Goal: Information Seeking & Learning: Understand process/instructions

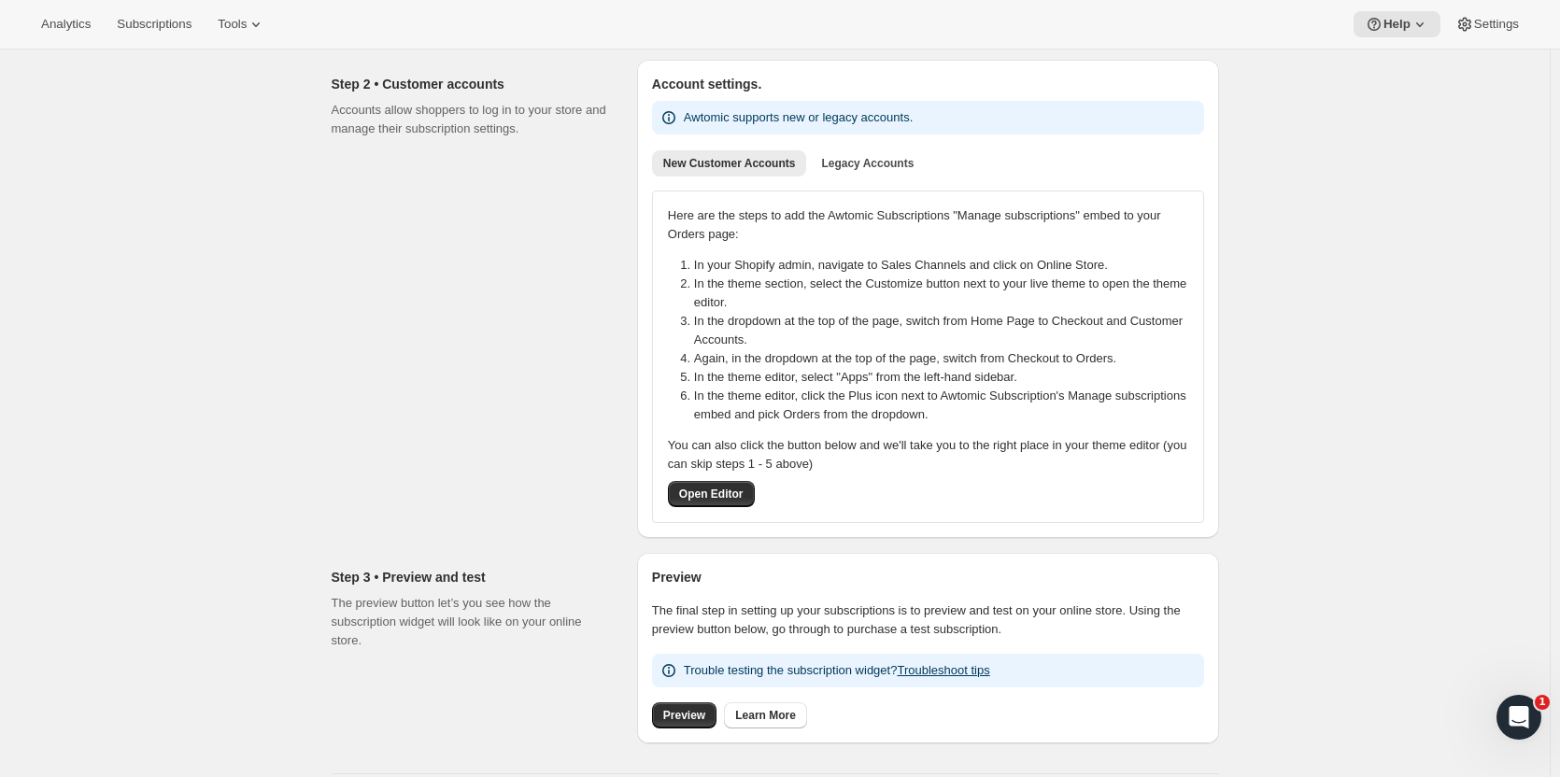
scroll to position [215, 0]
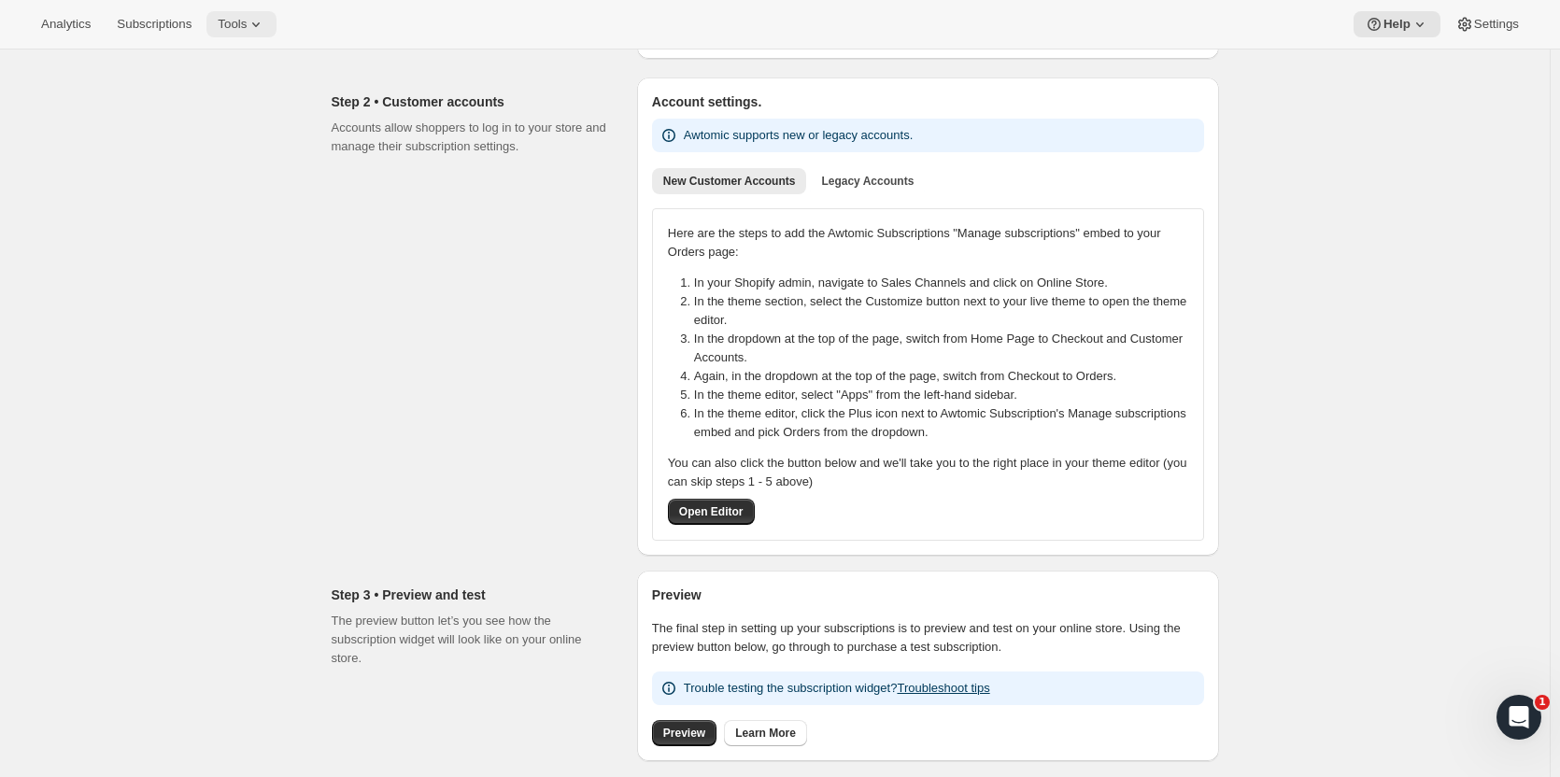
click at [248, 33] on icon at bounding box center [256, 24] width 19 height 19
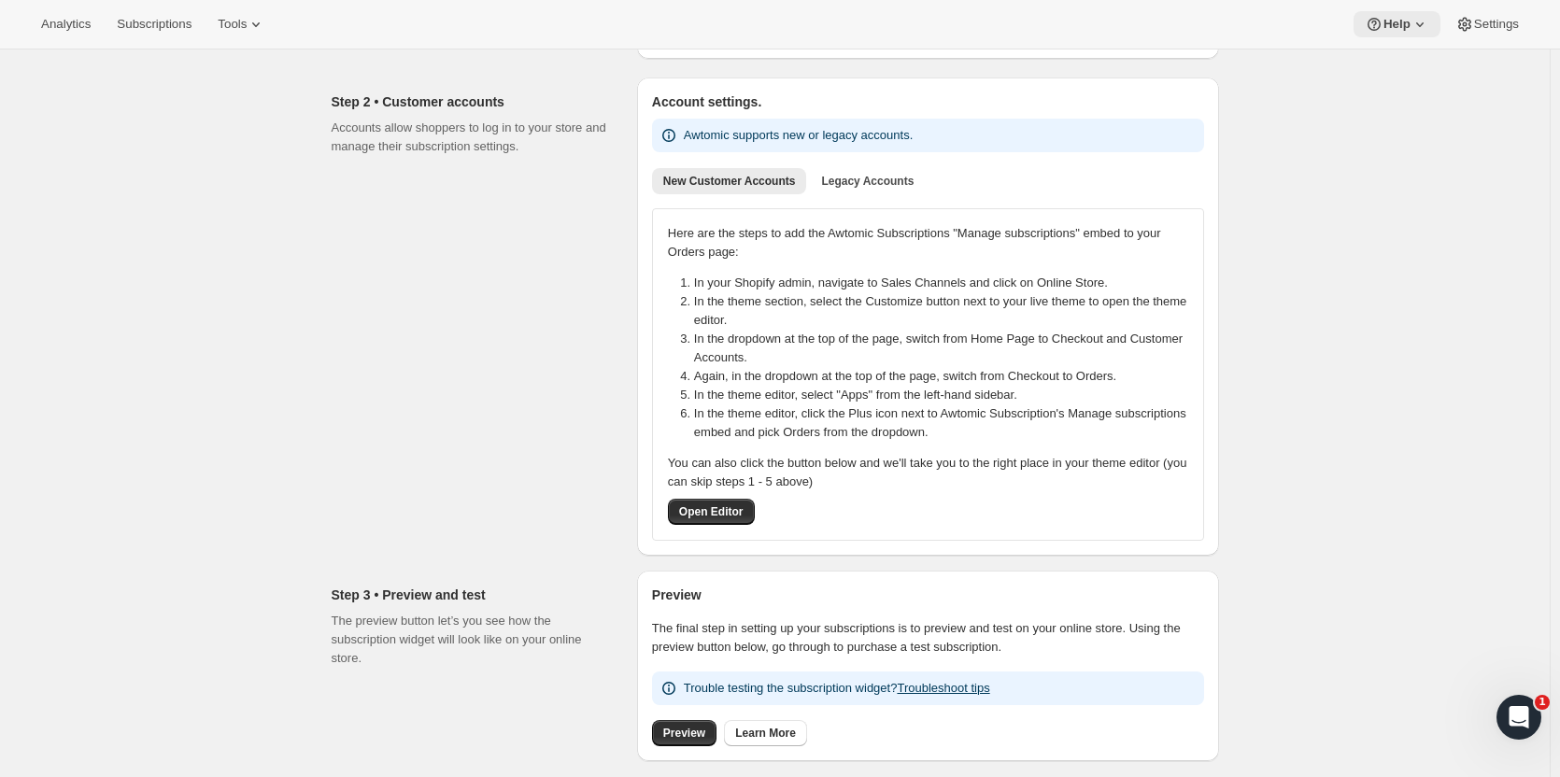
click at [1422, 28] on icon at bounding box center [1420, 24] width 19 height 19
click at [1406, 57] on span "Setup guide" at bounding box center [1398, 63] width 64 height 14
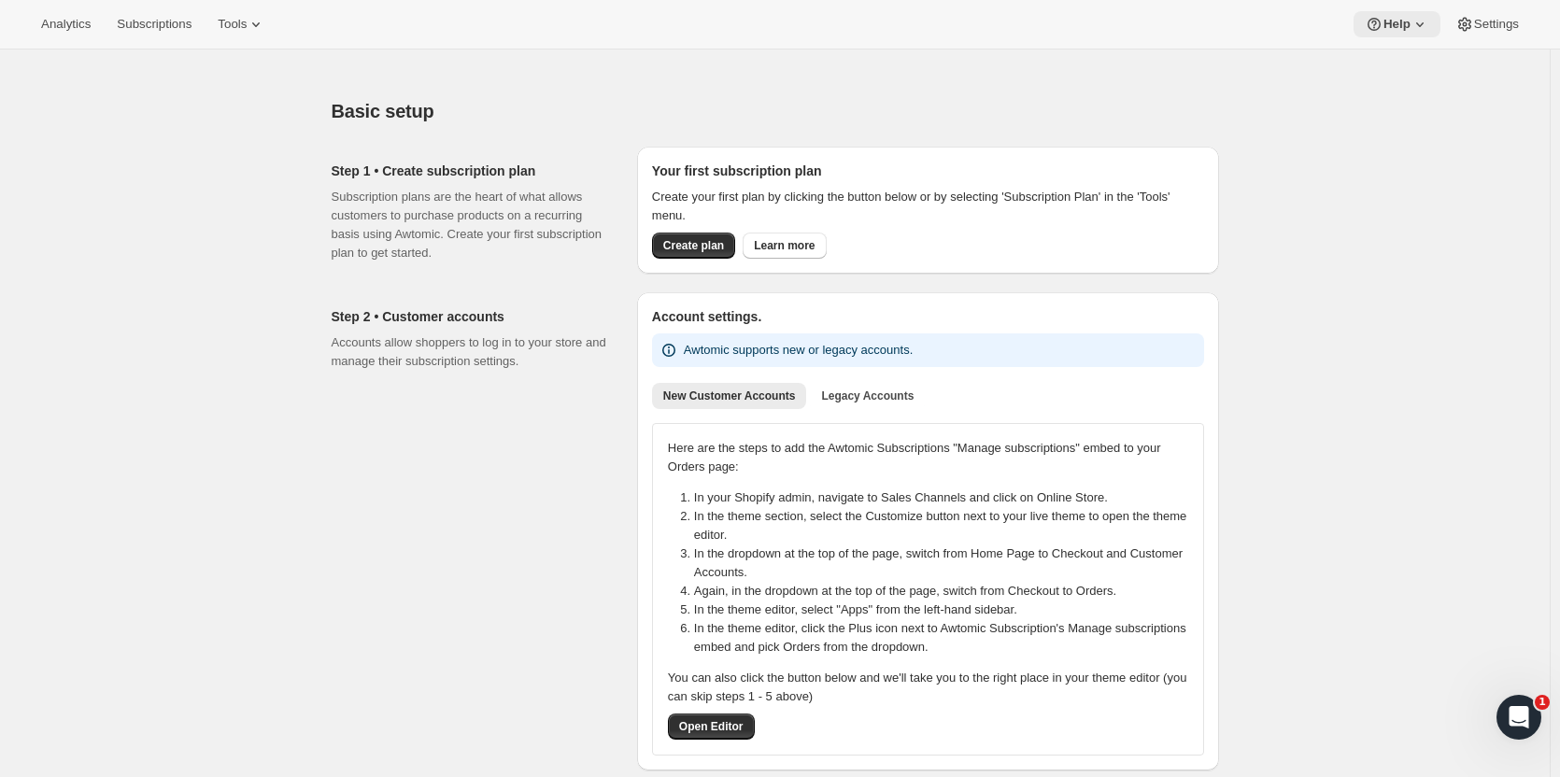
click at [1413, 27] on icon at bounding box center [1420, 24] width 19 height 19
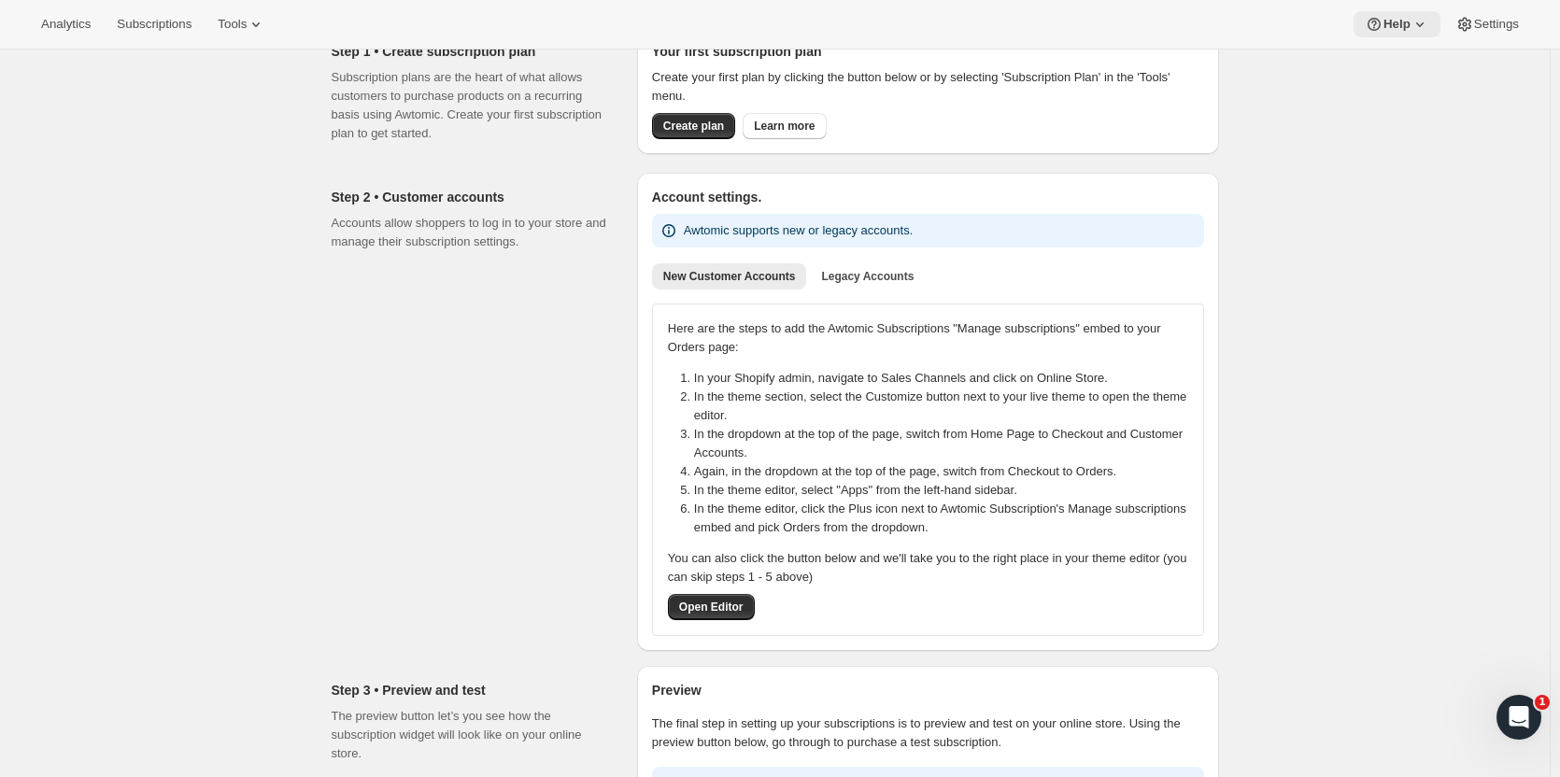
scroll to position [121, 0]
click at [1414, 32] on icon at bounding box center [1420, 24] width 19 height 19
click at [1397, 67] on span "Setup guide" at bounding box center [1398, 63] width 64 height 14
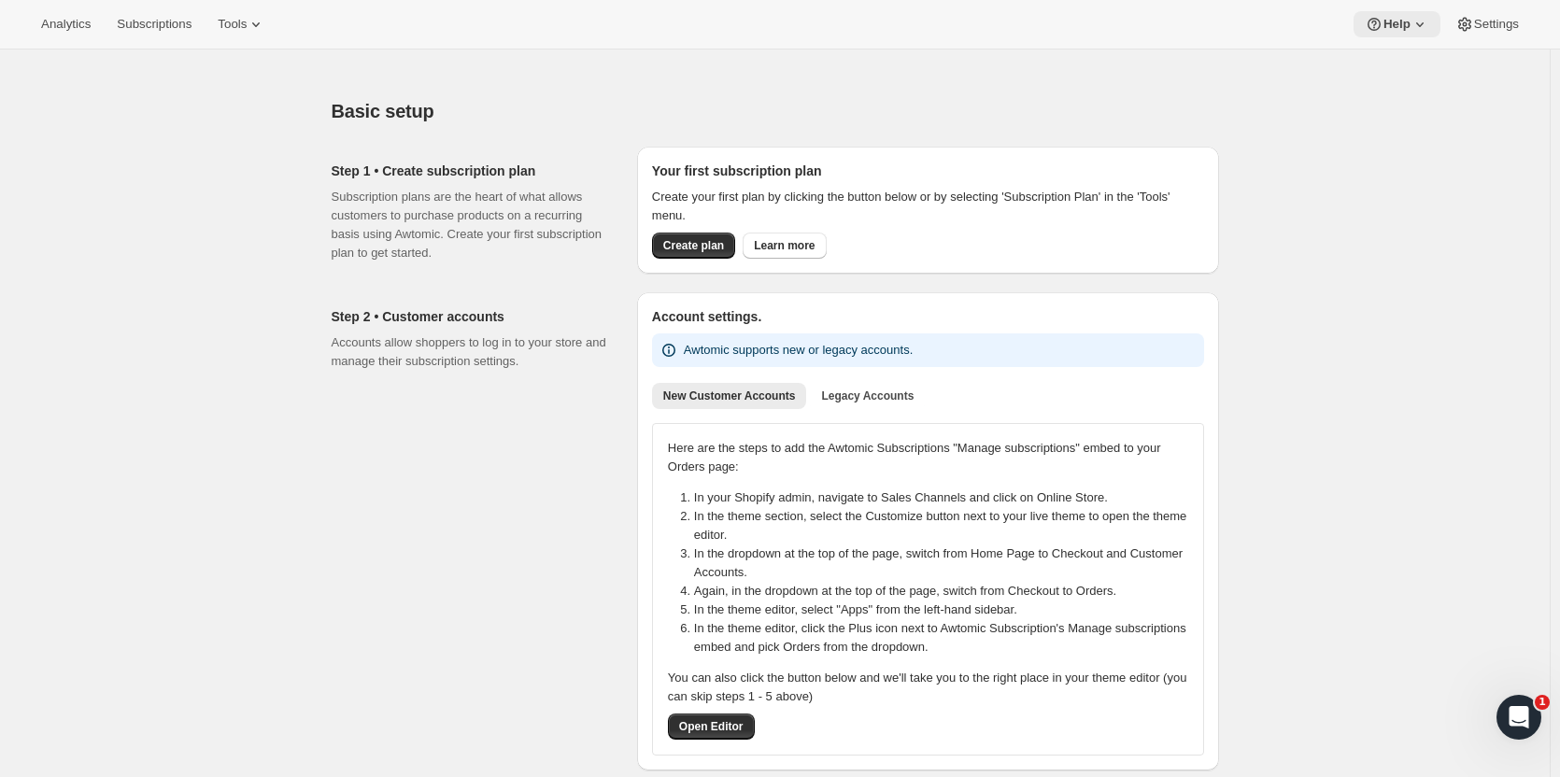
click at [1400, 21] on span "Help" at bounding box center [1397, 24] width 27 height 15
click at [1402, 93] on span "Help Center" at bounding box center [1398, 95] width 64 height 14
